Goal: Information Seeking & Learning: Compare options

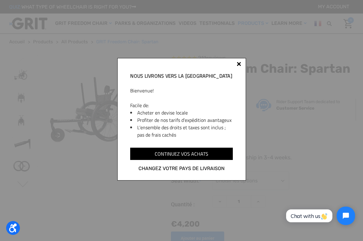
click at [215, 92] on p "Bienvenue!" at bounding box center [181, 90] width 102 height 7
click at [240, 63] on div at bounding box center [239, 64] width 4 height 4
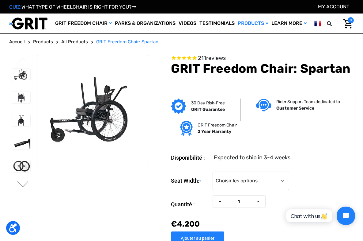
click at [70, 224] on section "Previous Next" at bounding box center [78, 146] width 143 height 183
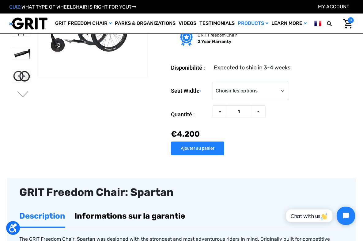
scroll to position [57, 0]
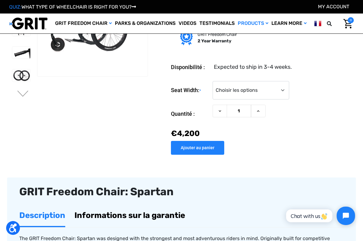
click at [99, 212] on link "Informations sur la garantie" at bounding box center [129, 214] width 111 height 21
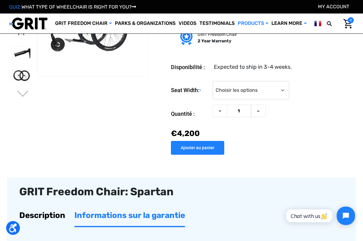
click at [43, 213] on link "Description" at bounding box center [42, 214] width 46 height 21
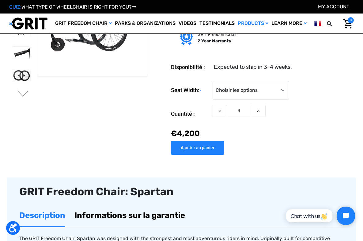
scroll to position [0, 0]
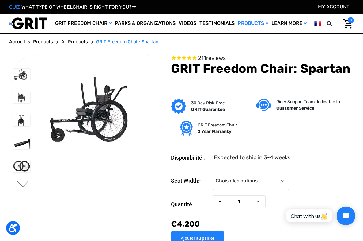
click at [20, 186] on button "Next" at bounding box center [23, 184] width 13 height 7
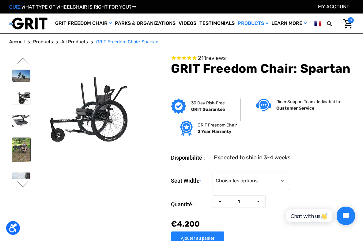
click at [17, 152] on img at bounding box center [21, 150] width 18 height 24
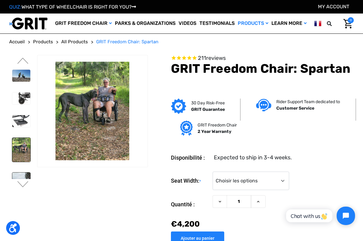
click at [24, 178] on img at bounding box center [21, 183] width 18 height 23
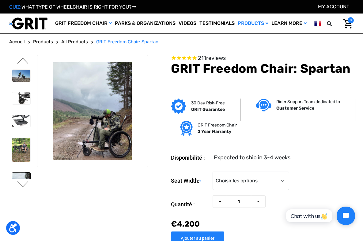
click at [23, 58] on button "Previous" at bounding box center [23, 61] width 13 height 7
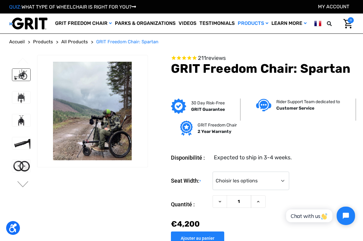
click at [22, 76] on img at bounding box center [21, 75] width 18 height 12
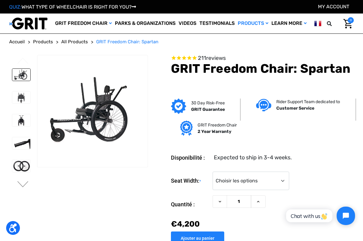
click at [320, 133] on div "30 Day Risk-Free GRIT Guarantee Rider Support Team dedicated to Customer Servic…" at bounding box center [253, 120] width 206 height 44
click at [58, 229] on section "Vous êtes actuellement sur la diapositive 1 sur 4 Previous Next" at bounding box center [78, 146] width 143 height 183
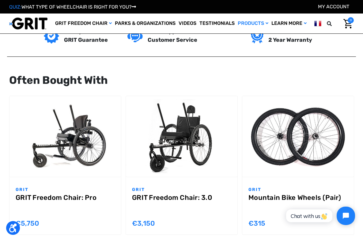
scroll to position [515, 0]
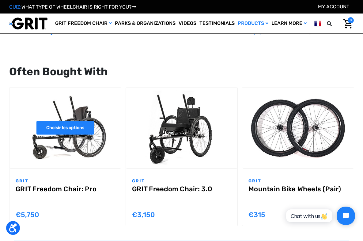
click at [62, 123] on link "Choisir les options" at bounding box center [65, 128] width 58 height 14
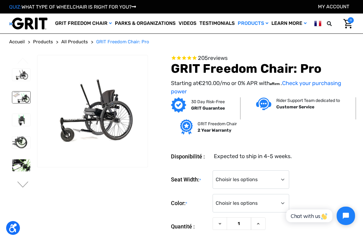
click at [19, 97] on img at bounding box center [21, 97] width 18 height 12
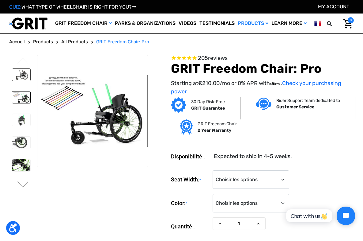
click at [20, 74] on img at bounding box center [21, 75] width 18 height 12
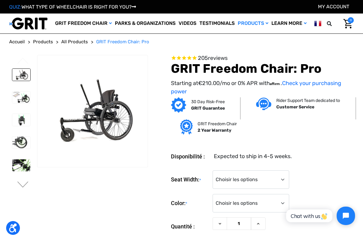
click at [154, 222] on section "Disponibilité : Expected to ship in 4-5 weeks. Seat Width: * Choisir les option…" at bounding box center [253, 205] width 206 height 124
click at [235, 181] on select "Choisir les options 16" 18" 20"" at bounding box center [251, 179] width 77 height 18
click at [22, 141] on img at bounding box center [21, 143] width 18 height 12
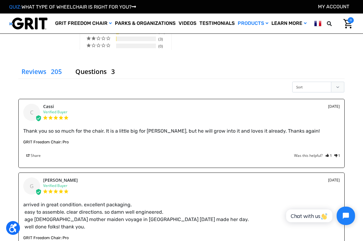
scroll to position [770, 0]
